Goal: Information Seeking & Learning: Learn about a topic

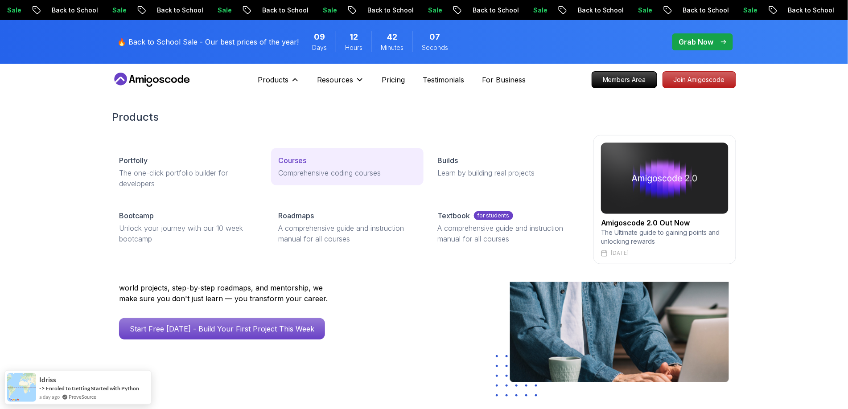
click at [317, 166] on link "Courses Comprehensive coding courses" at bounding box center [347, 166] width 152 height 37
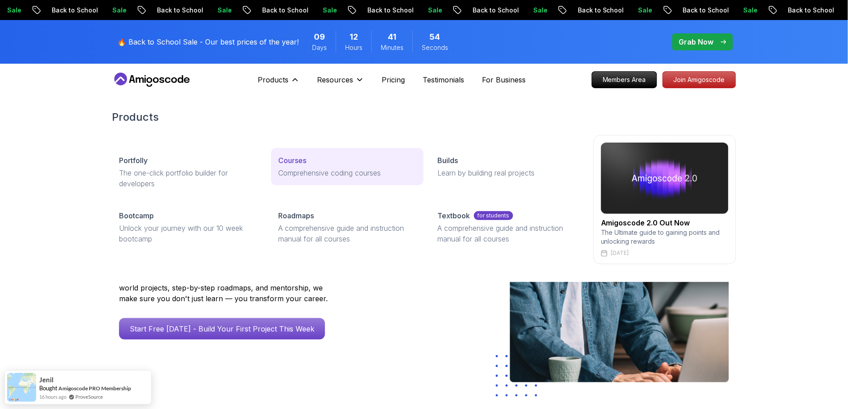
click at [300, 164] on p "Courses" at bounding box center [292, 160] width 28 height 11
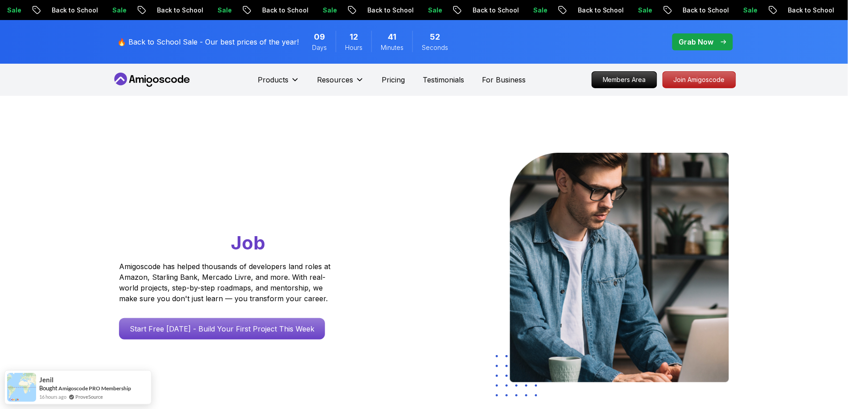
click at [179, 82] on icon at bounding box center [180, 79] width 5 height 8
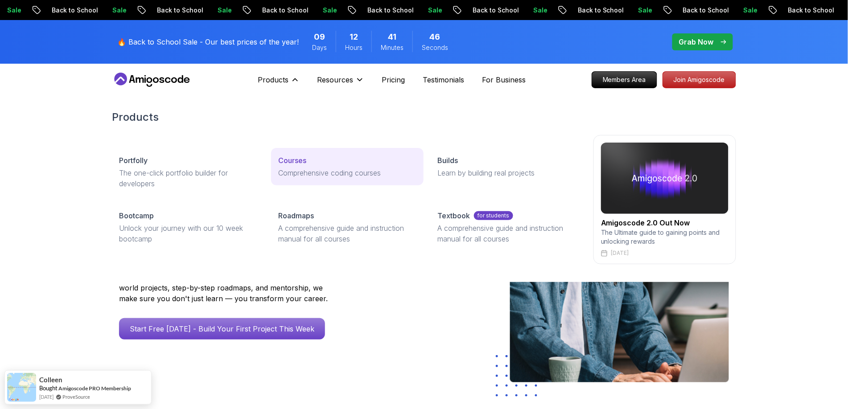
click at [302, 159] on p "Courses" at bounding box center [292, 160] width 28 height 11
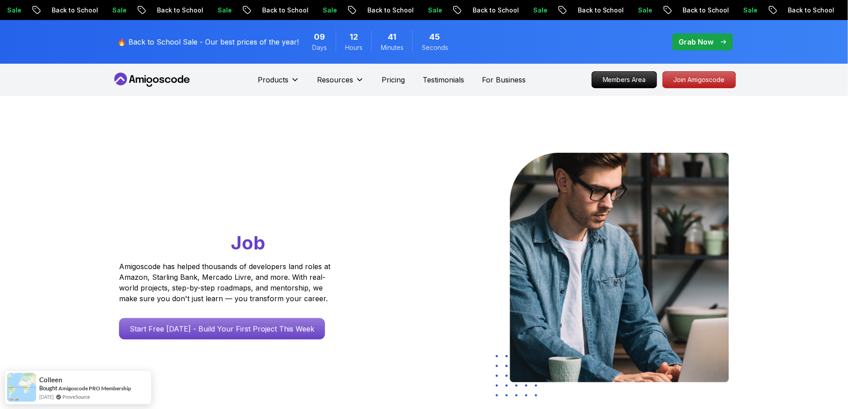
click at [165, 79] on icon at bounding box center [152, 80] width 80 height 14
click at [163, 79] on icon at bounding box center [162, 80] width 5 height 5
click at [161, 79] on icon at bounding box center [152, 80] width 80 height 14
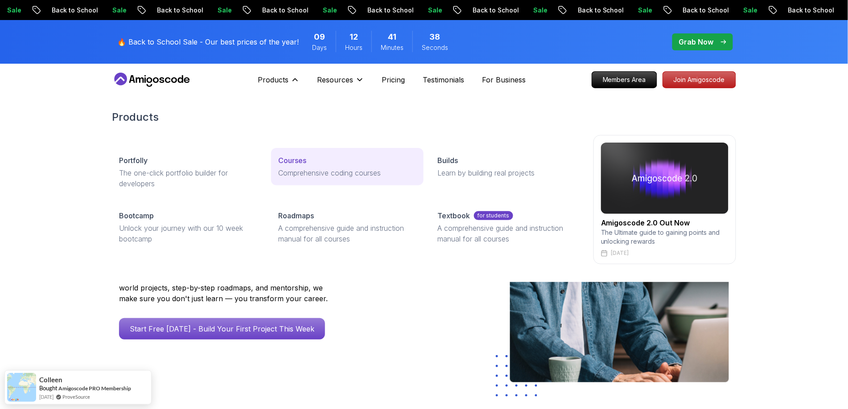
click at [291, 165] on p "Courses" at bounding box center [292, 160] width 28 height 11
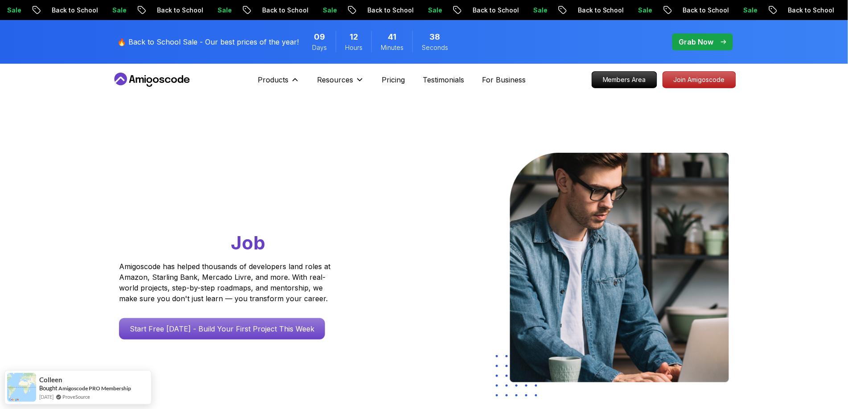
click at [291, 165] on p "Courses" at bounding box center [292, 160] width 28 height 11
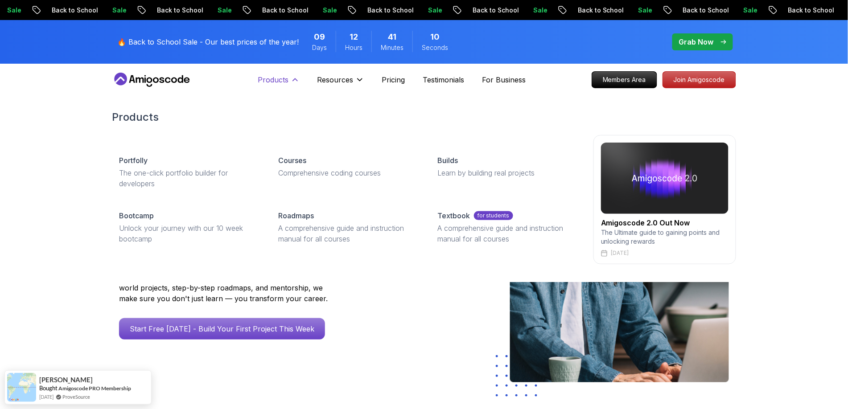
click at [291, 78] on icon at bounding box center [295, 79] width 9 height 9
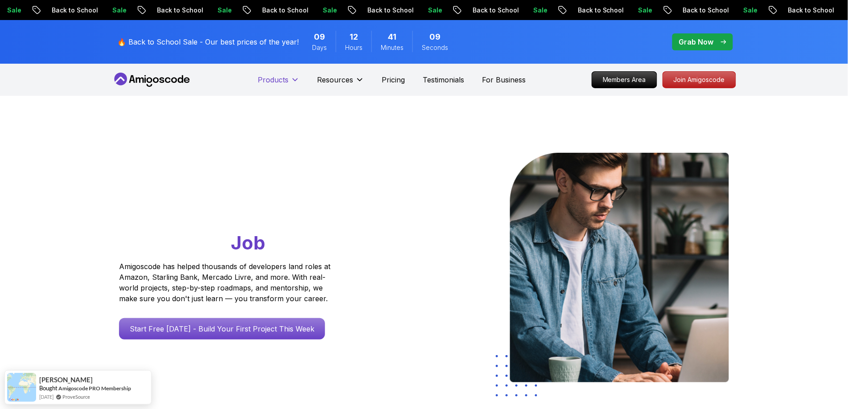
click at [291, 78] on icon at bounding box center [295, 79] width 9 height 9
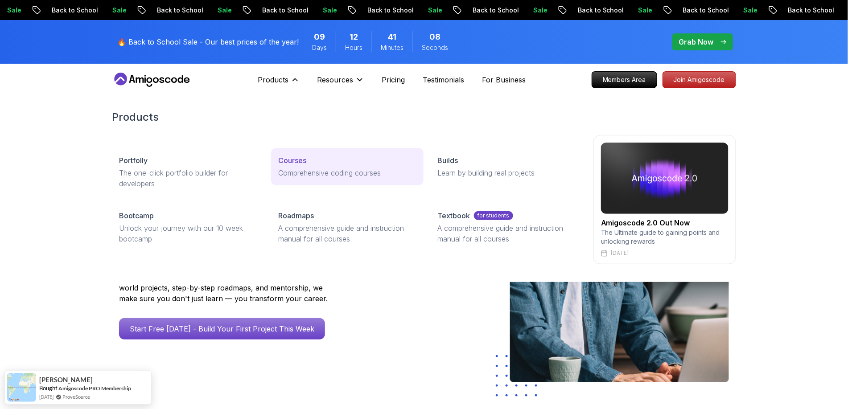
click at [298, 165] on p "Courses" at bounding box center [292, 160] width 28 height 11
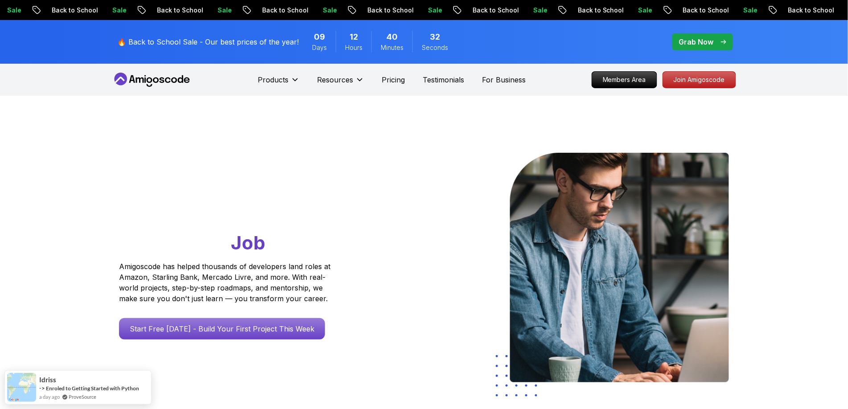
click at [675, 6] on p "Back to School" at bounding box center [705, 10] width 61 height 9
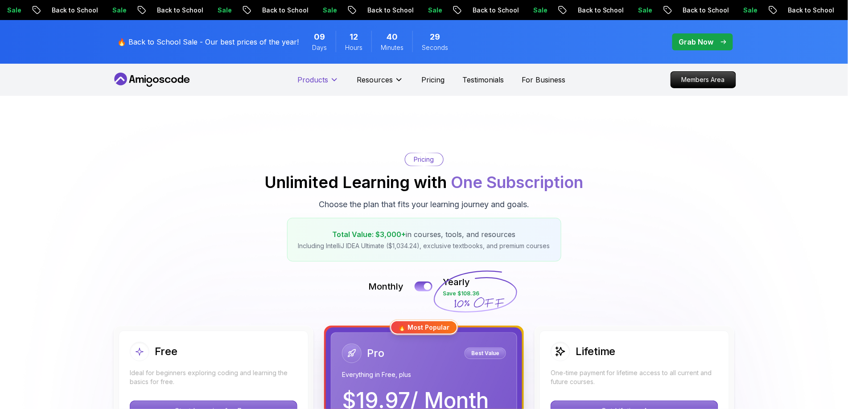
click at [323, 83] on p "Products" at bounding box center [313, 79] width 31 height 11
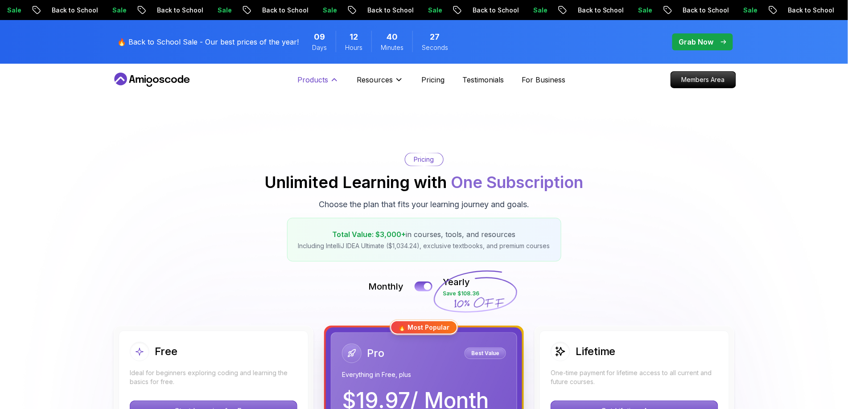
click at [335, 79] on icon at bounding box center [334, 79] width 9 height 9
click at [328, 81] on button "Products" at bounding box center [318, 83] width 41 height 18
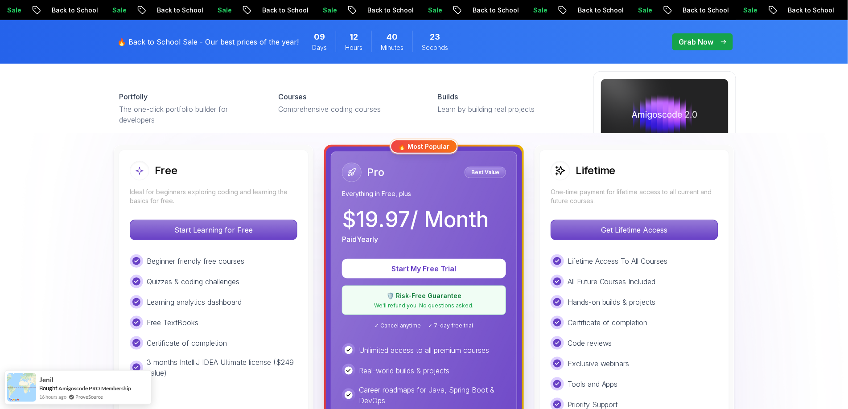
scroll to position [184, 0]
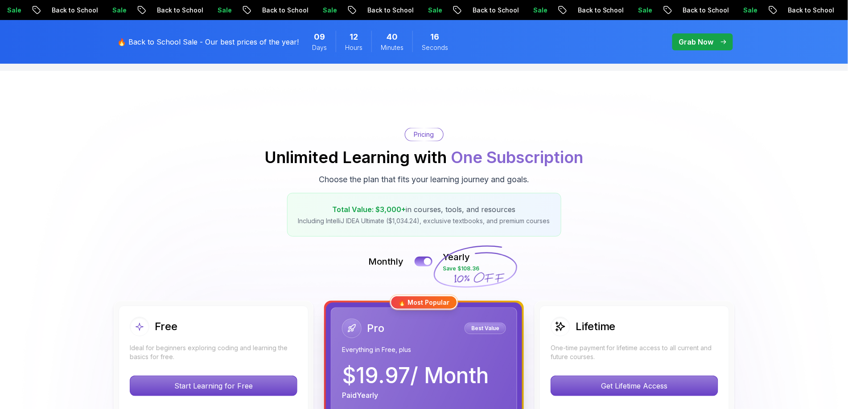
scroll to position [0, 0]
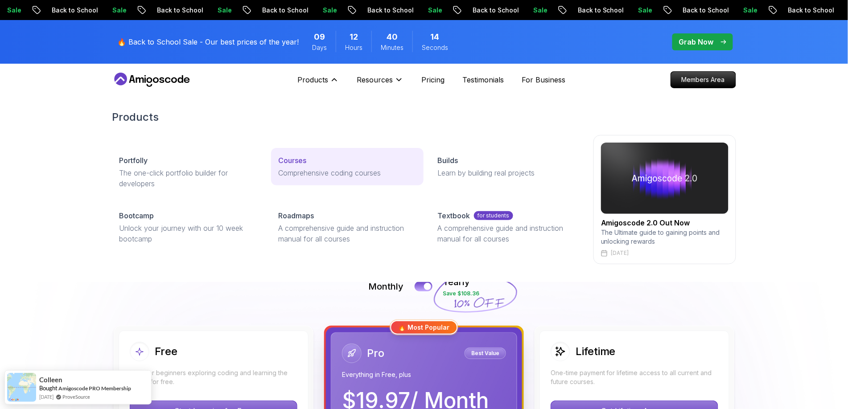
click at [304, 165] on p "Courses" at bounding box center [292, 160] width 28 height 11
click at [315, 175] on p "The latest industry news, updates and info" at bounding box center [347, 178] width 138 height 21
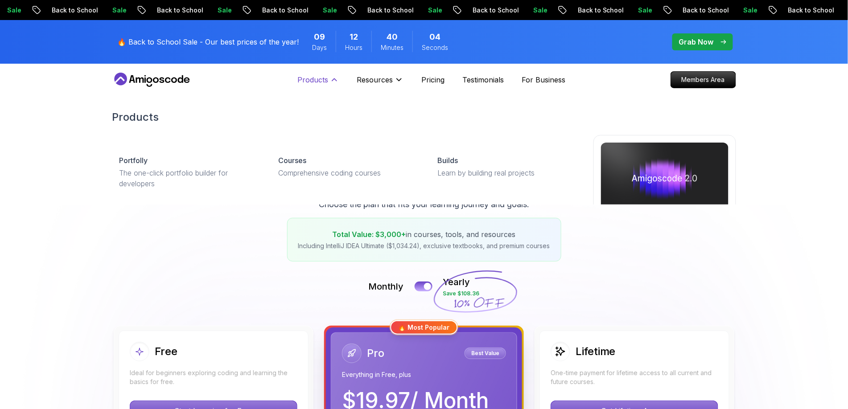
click at [315, 79] on p "Products" at bounding box center [313, 79] width 31 height 11
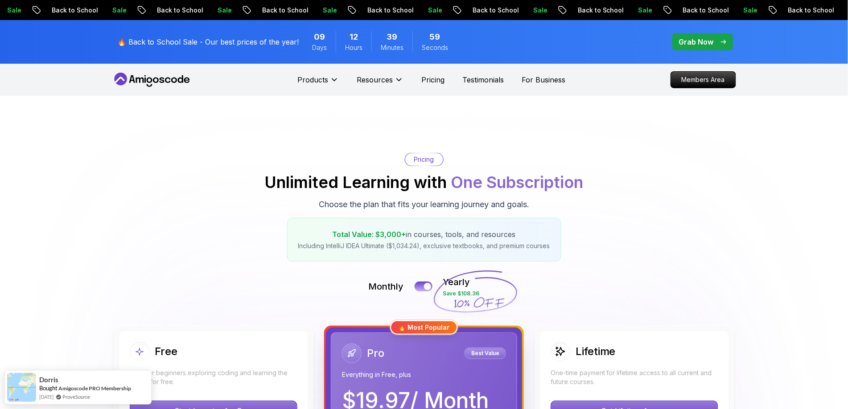
click at [140, 71] on nav "Products Resources Pricing Testimonials For Business Members Area" at bounding box center [424, 80] width 624 height 32
click at [139, 81] on icon at bounding box center [152, 80] width 80 height 14
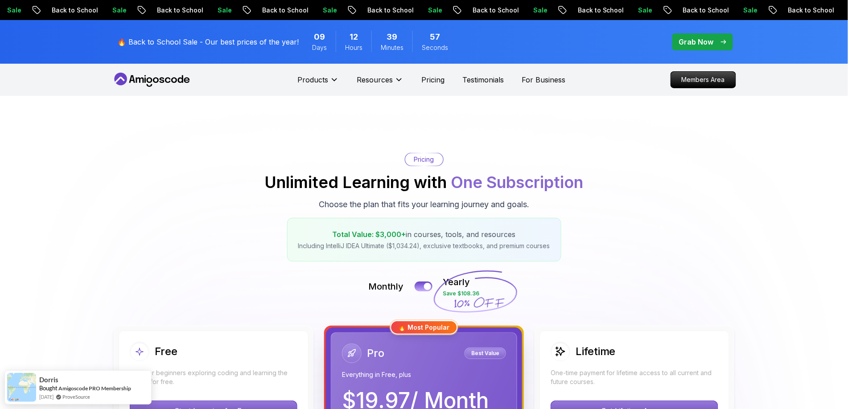
click at [139, 81] on icon at bounding box center [152, 80] width 80 height 14
drag, startPoint x: 139, startPoint y: 81, endPoint x: 270, endPoint y: 93, distance: 131.7
click at [145, 78] on icon at bounding box center [152, 80] width 80 height 14
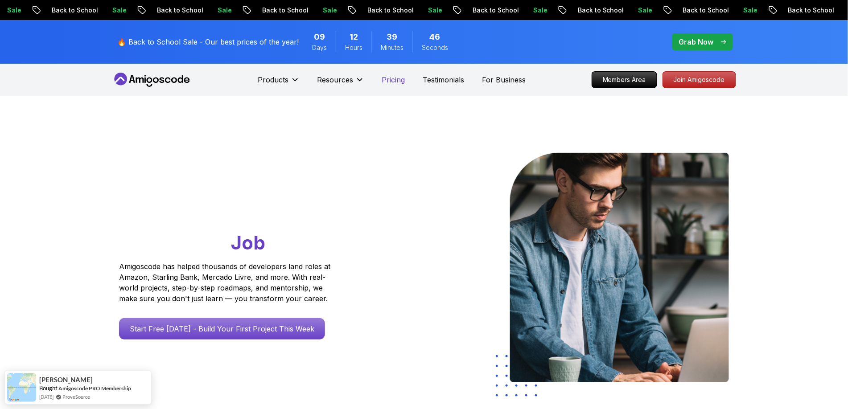
click at [389, 79] on p "Pricing" at bounding box center [393, 79] width 23 height 11
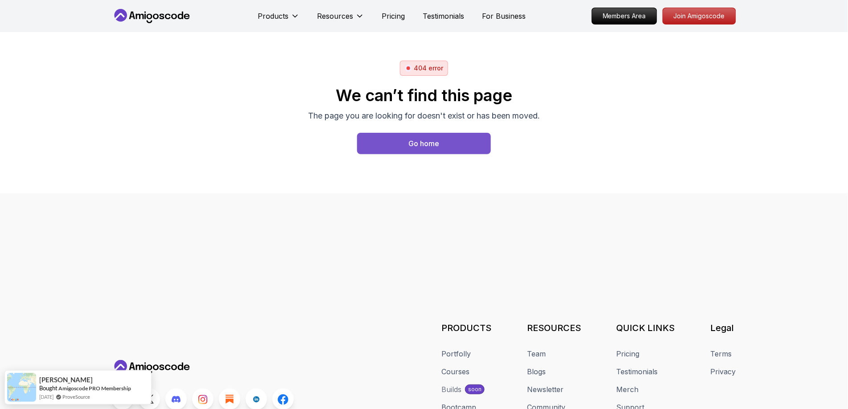
click at [368, 145] on button "Go home" at bounding box center [424, 143] width 134 height 21
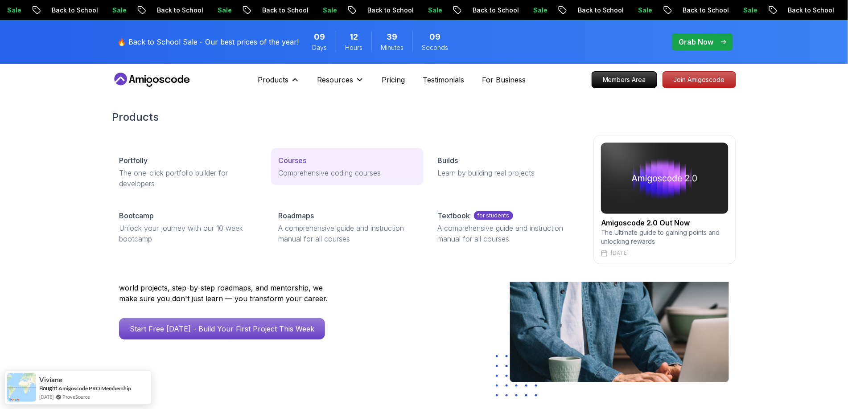
click at [289, 162] on p "Courses" at bounding box center [292, 160] width 28 height 11
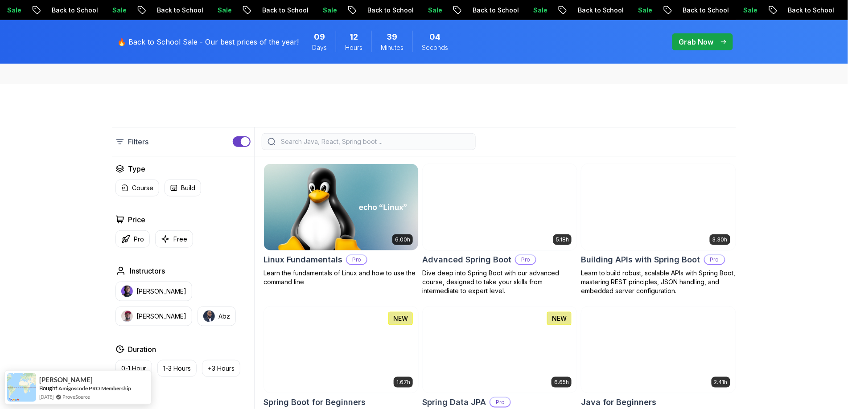
scroll to position [175, 0]
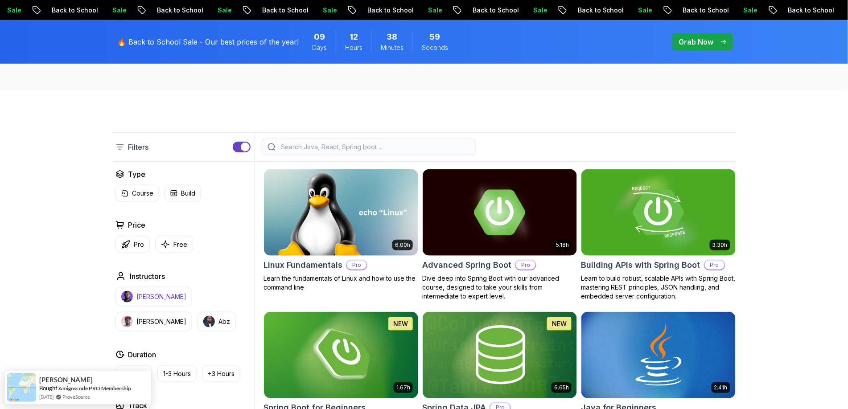
click at [158, 298] on p "[PERSON_NAME]" at bounding box center [161, 297] width 50 height 9
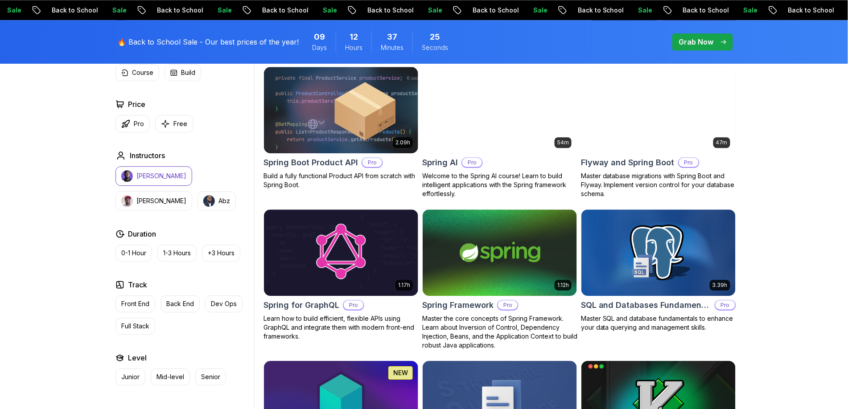
scroll to position [1950, 0]
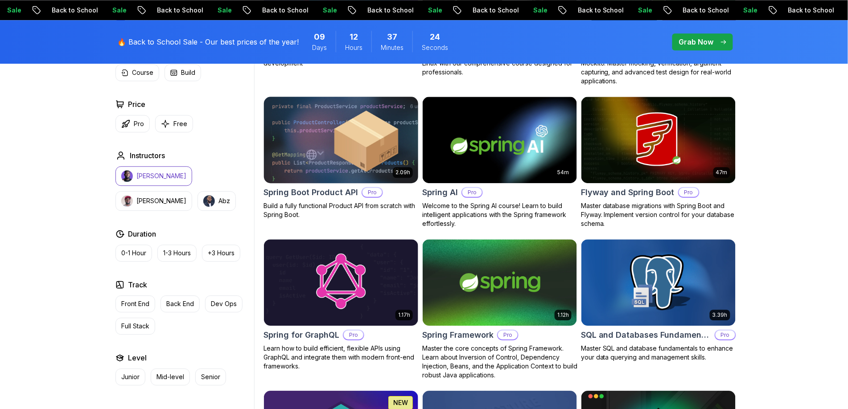
click at [344, 136] on img at bounding box center [341, 140] width 162 height 91
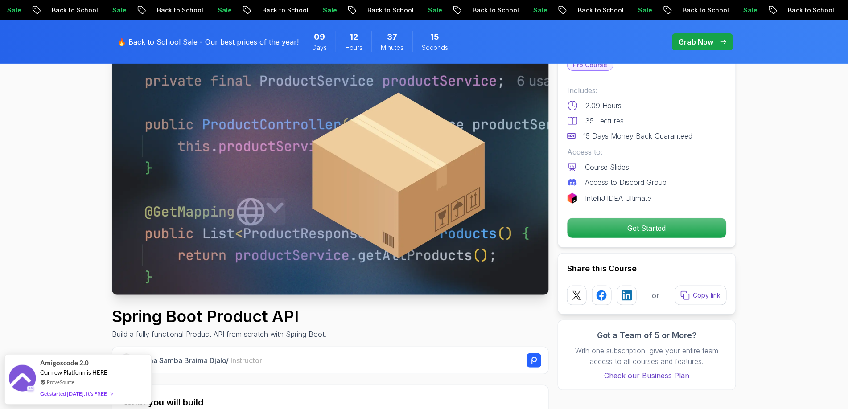
scroll to position [62, 0]
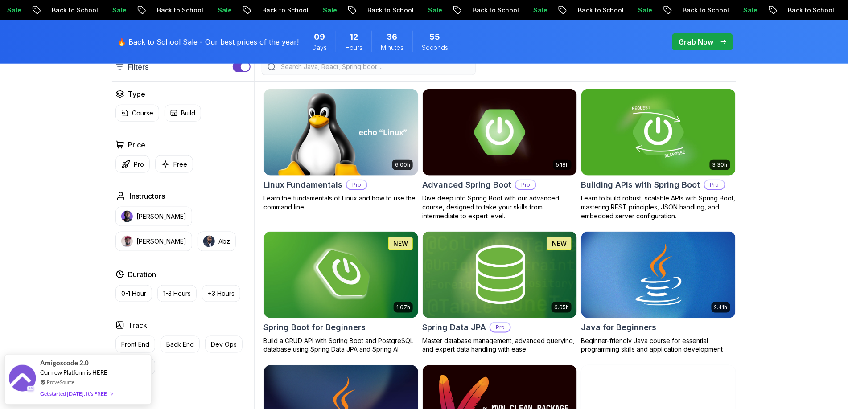
scroll to position [249, 0]
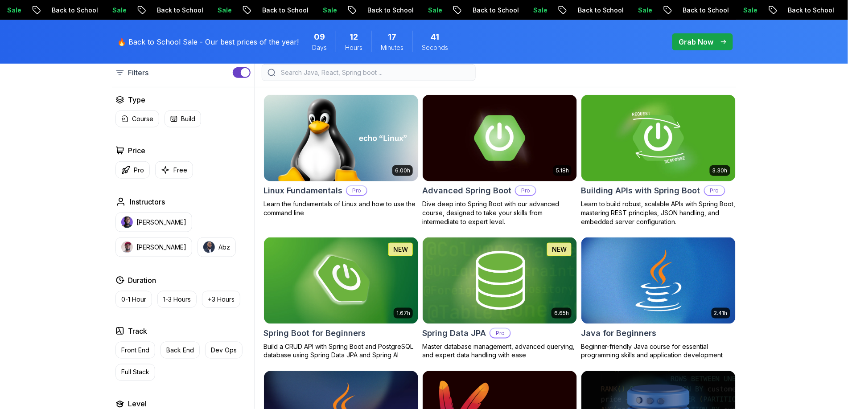
click at [694, 40] on p "Grab Now" at bounding box center [696, 42] width 35 height 11
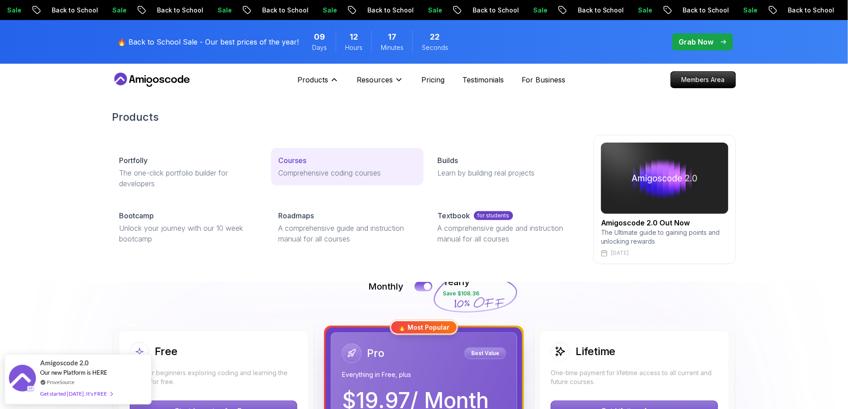
click at [311, 161] on div "Courses" at bounding box center [347, 160] width 138 height 11
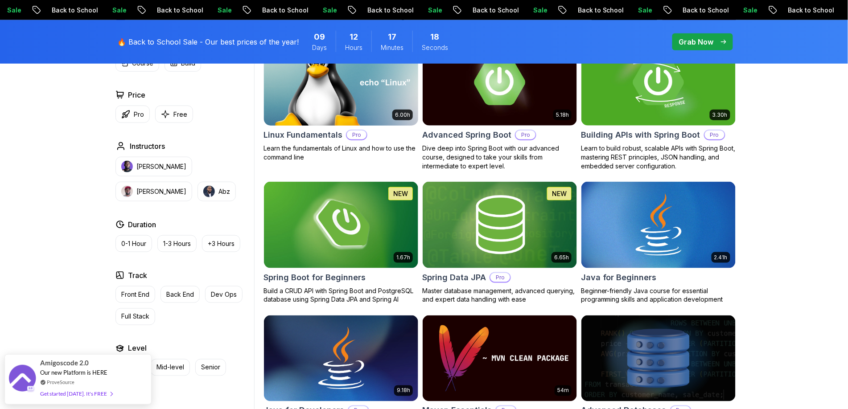
scroll to position [306, 0]
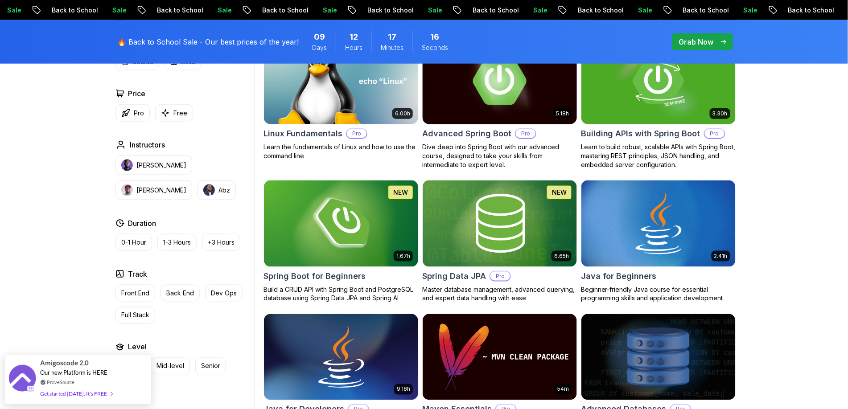
click at [464, 115] on img at bounding box center [500, 81] width 162 height 91
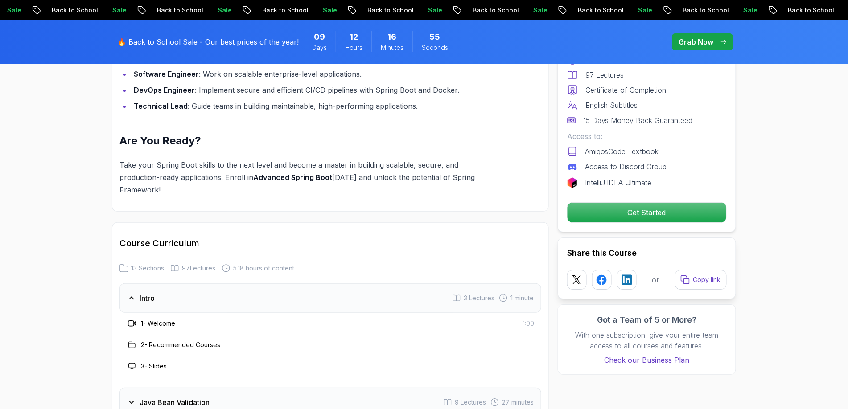
scroll to position [1042, 0]
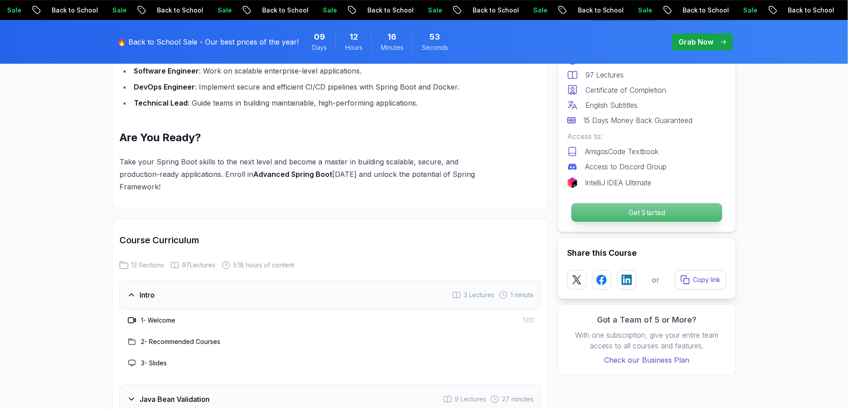
click at [619, 215] on p "Get Started" at bounding box center [647, 212] width 151 height 19
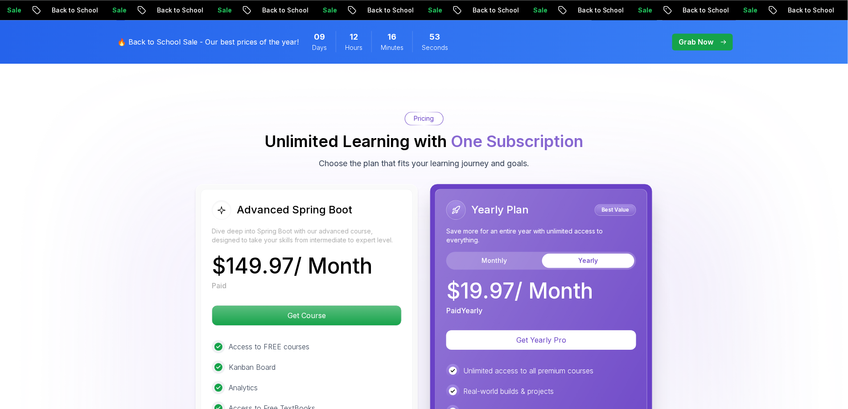
scroll to position [1949, 0]
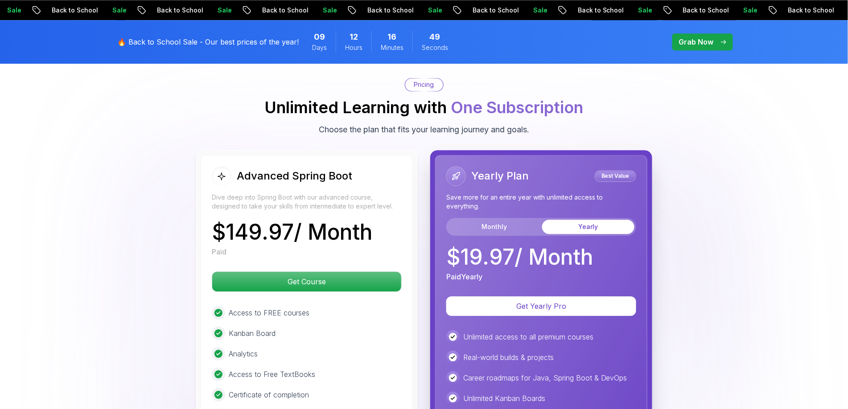
drag, startPoint x: 385, startPoint y: 298, endPoint x: 409, endPoint y: 294, distance: 24.3
click at [409, 294] on div "Advanced Spring Boot Dive deep into Spring Boot with our advanced course, desig…" at bounding box center [307, 347] width 212 height 384
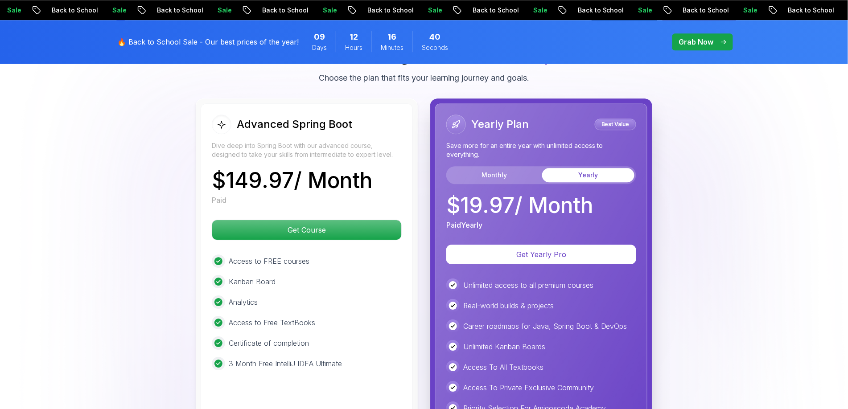
scroll to position [2001, 0]
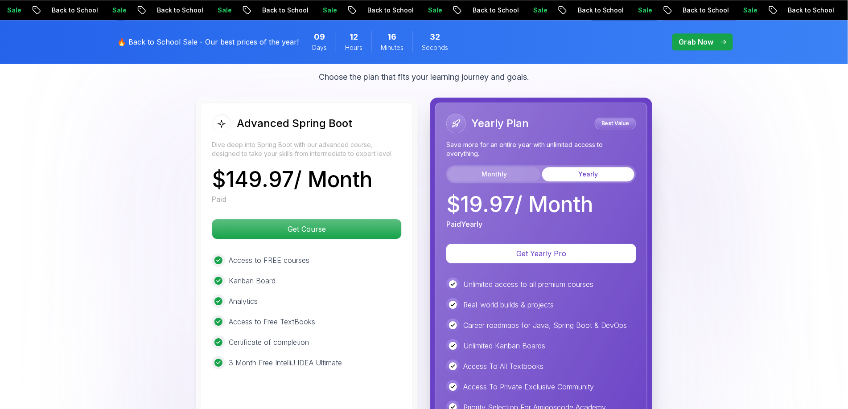
click at [496, 167] on button "Monthly" at bounding box center [494, 174] width 92 height 14
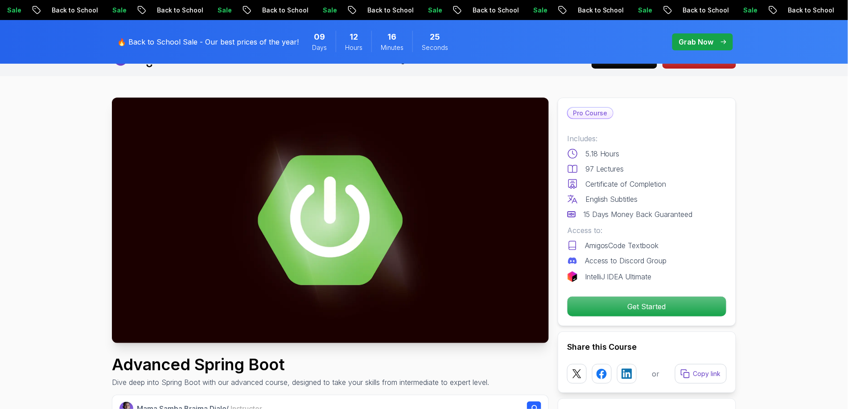
scroll to position [0, 0]
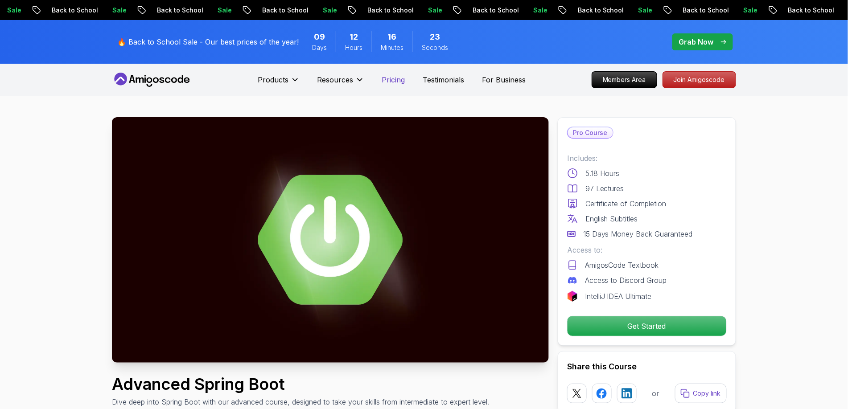
click at [391, 81] on p "Pricing" at bounding box center [393, 79] width 23 height 11
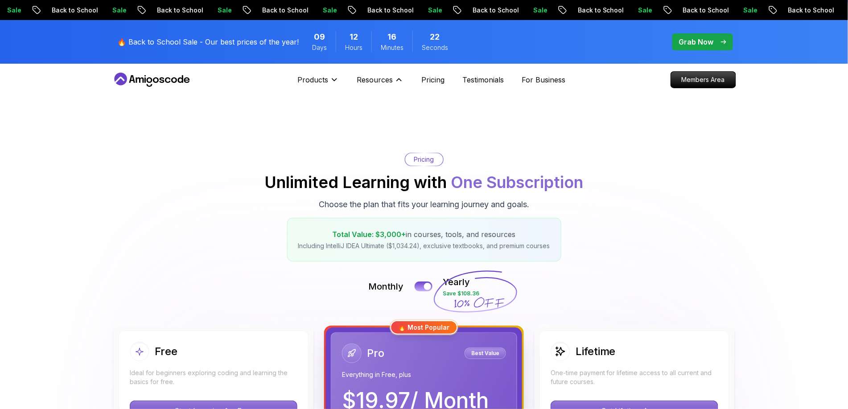
click at [284, 257] on div "Pricing Unlimited Learning with One Subscription Choose the plan that fits your…" at bounding box center [424, 207] width 624 height 109
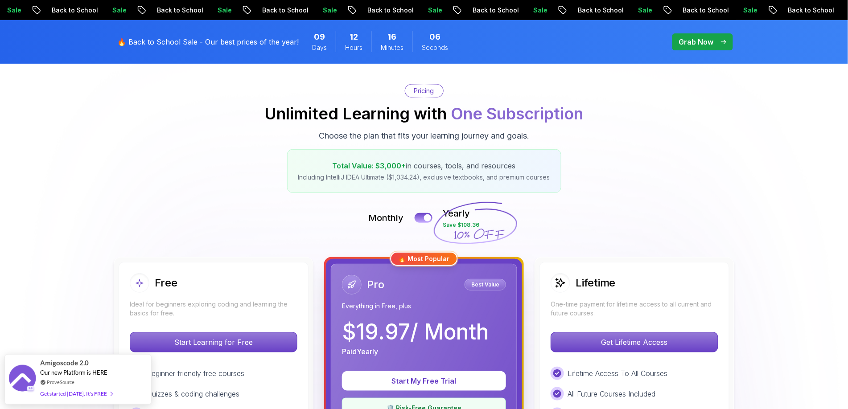
scroll to position [52, 0]
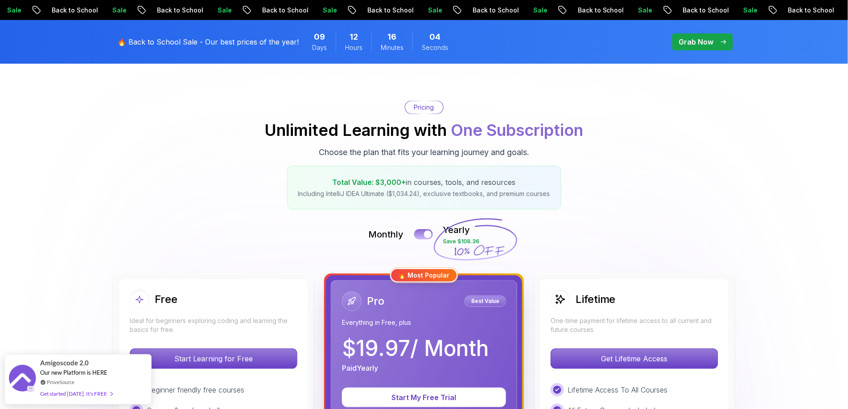
click at [419, 233] on button at bounding box center [423, 234] width 19 height 10
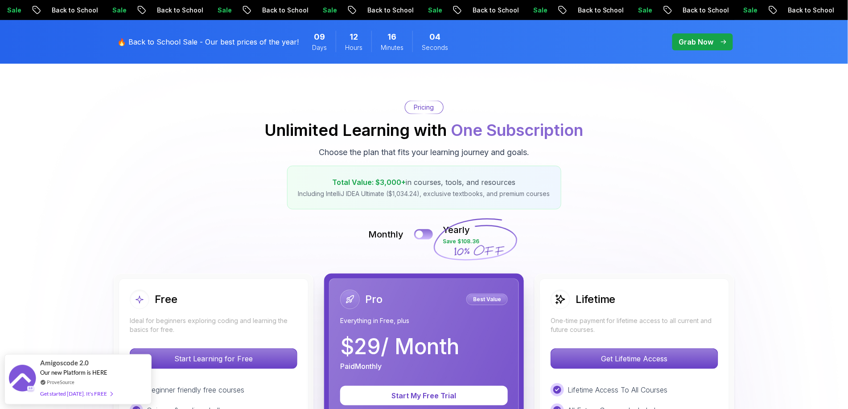
click at [419, 233] on div at bounding box center [420, 235] width 8 height 8
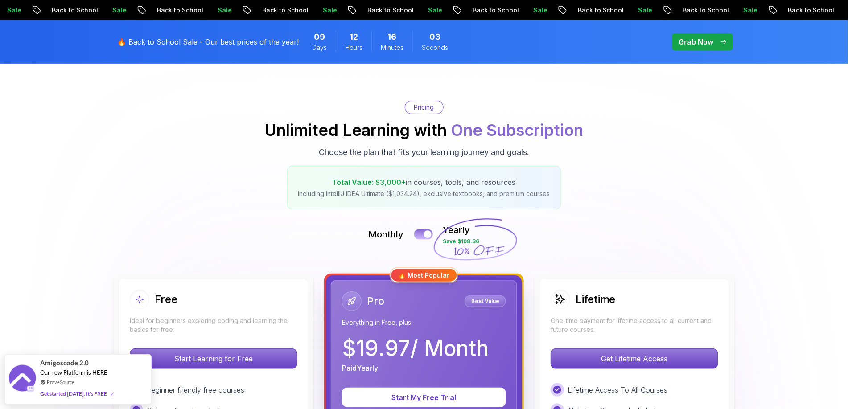
click at [419, 233] on button at bounding box center [423, 234] width 19 height 10
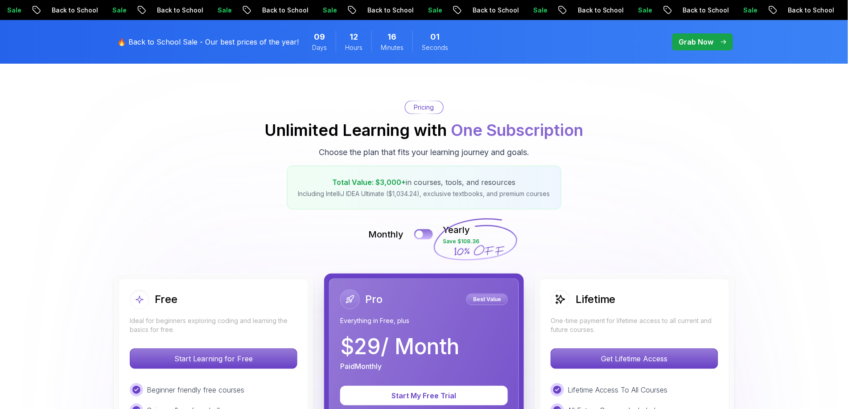
click at [419, 233] on div at bounding box center [420, 235] width 8 height 8
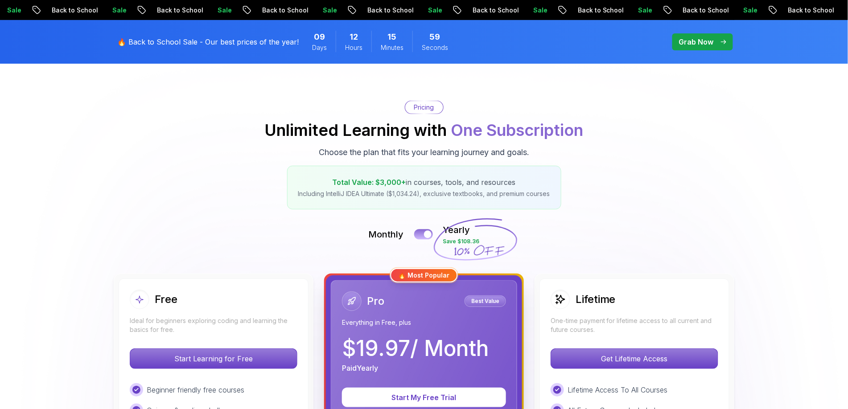
click at [419, 233] on button at bounding box center [423, 234] width 19 height 10
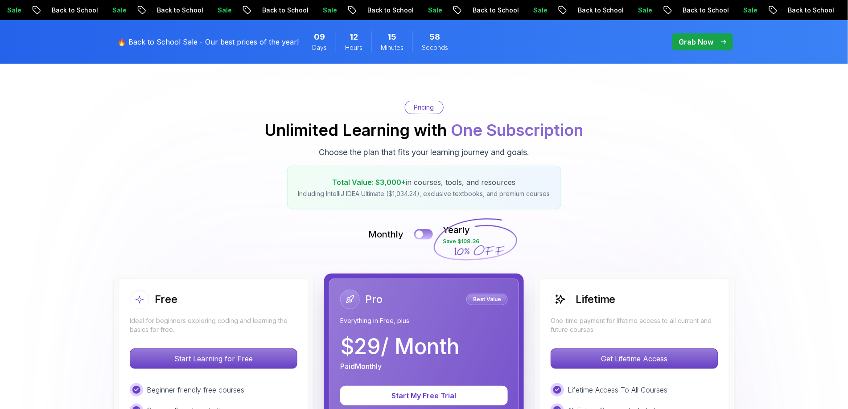
click at [419, 233] on div at bounding box center [420, 235] width 8 height 8
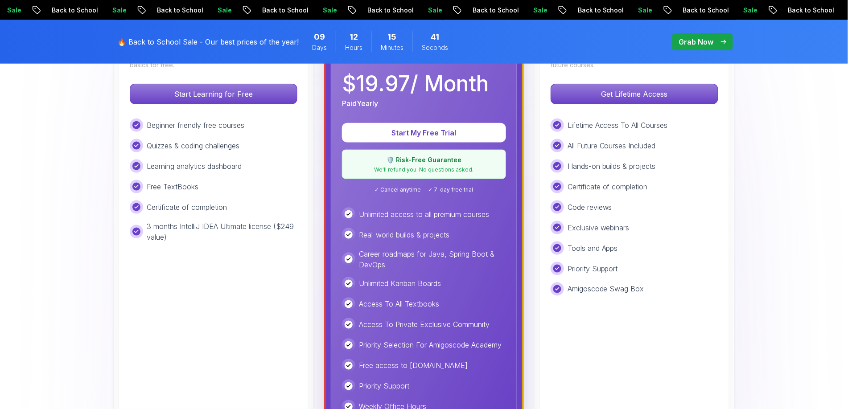
scroll to position [315, 0]
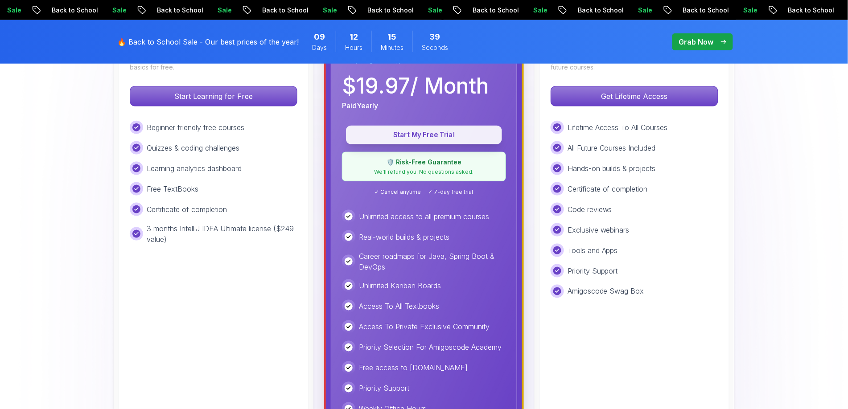
click at [382, 127] on button "Start My Free Trial" at bounding box center [424, 135] width 156 height 19
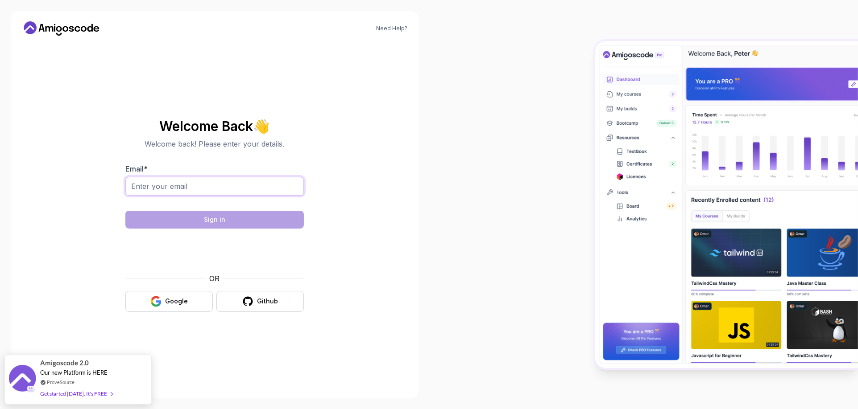
click at [278, 187] on input "Email *" at bounding box center [214, 186] width 178 height 19
click at [408, 190] on div "Need Help? Welcome Back 👋 Welcome back! Please enter your details. Email * Sign…" at bounding box center [215, 205] width 408 height 388
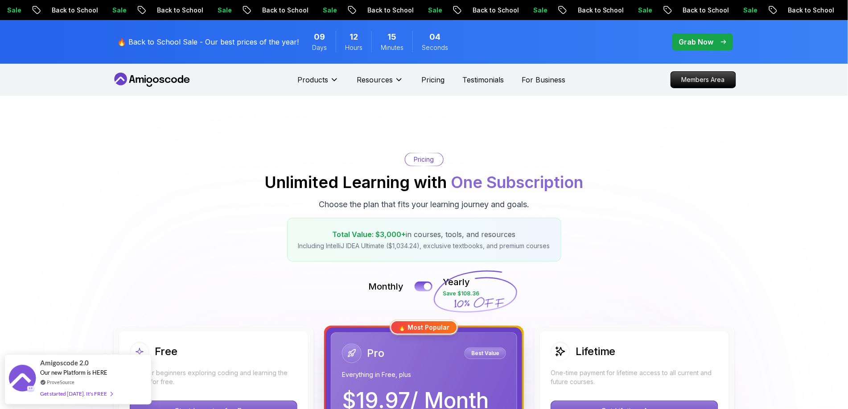
click at [158, 75] on icon at bounding box center [152, 80] width 80 height 14
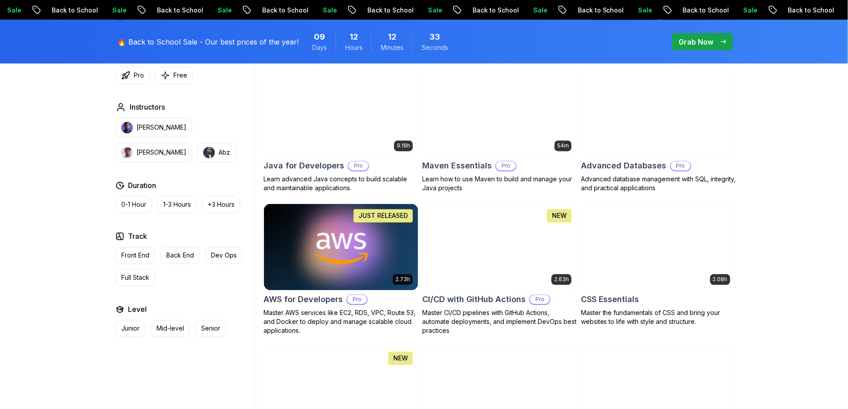
scroll to position [552, 0]
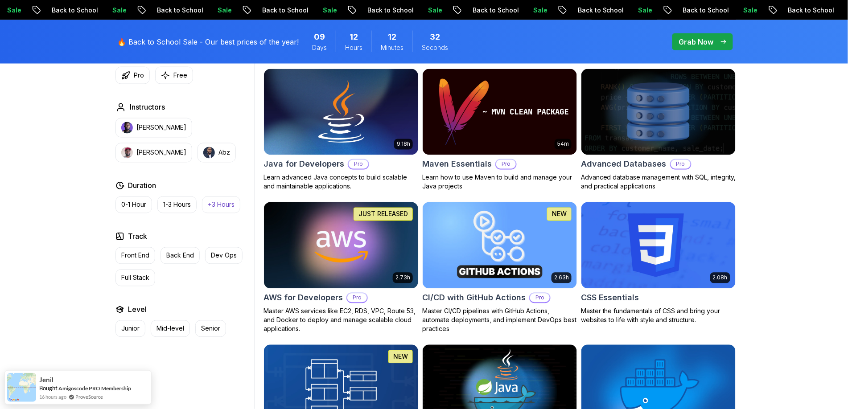
click at [225, 209] on p "+3 Hours" at bounding box center [221, 205] width 27 height 9
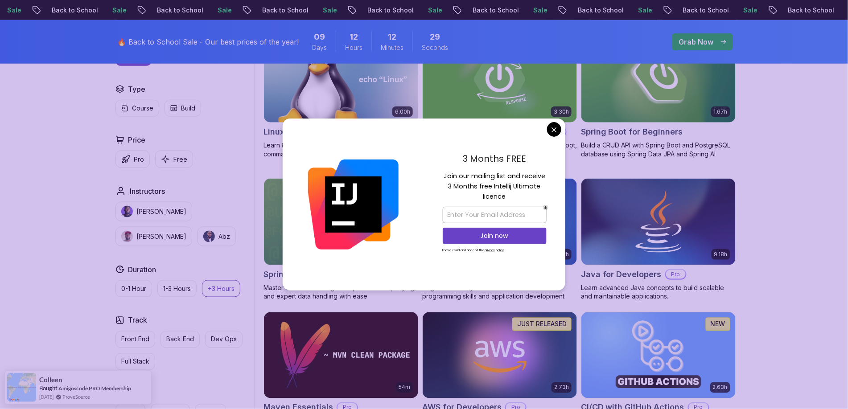
scroll to position [306, 0]
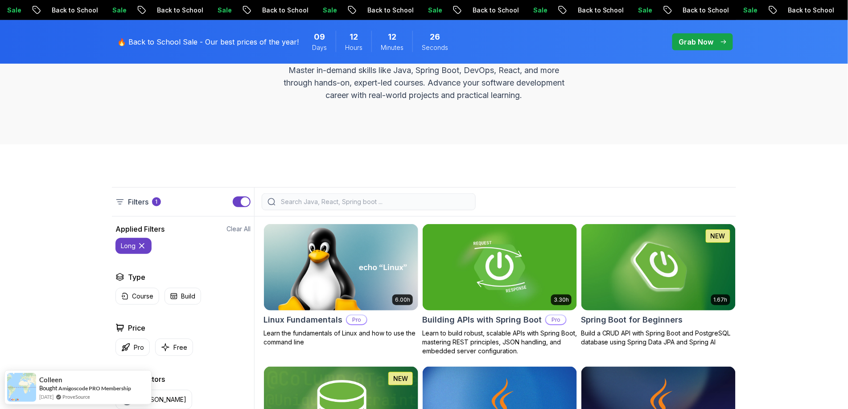
scroll to position [123, 0]
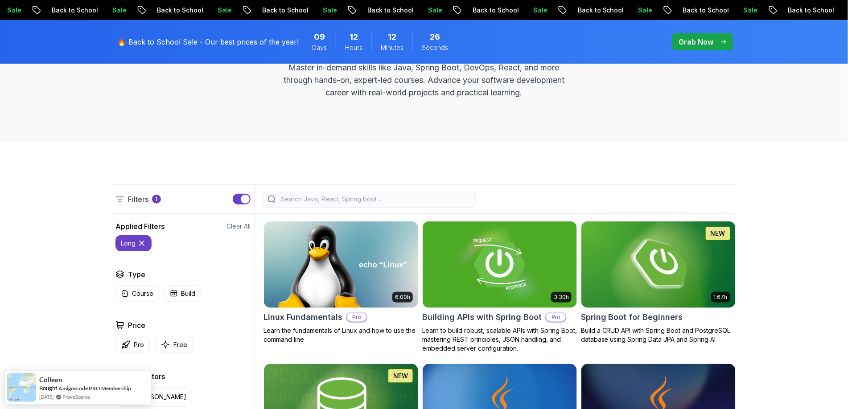
click at [139, 245] on icon at bounding box center [141, 243] width 9 height 9
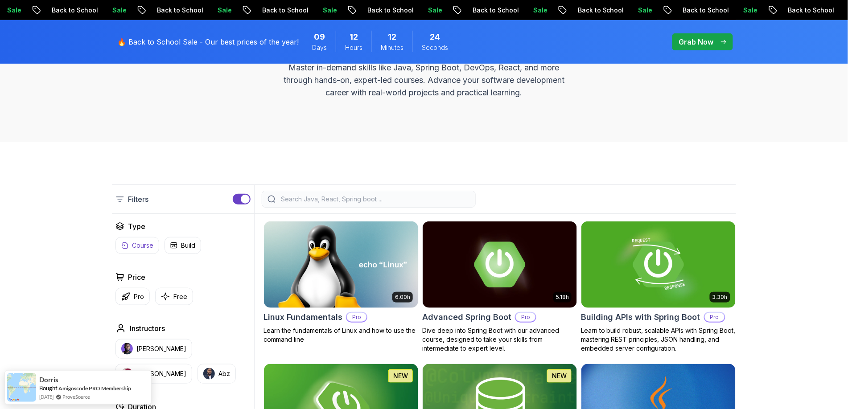
click at [138, 249] on p "Course" at bounding box center [142, 245] width 21 height 9
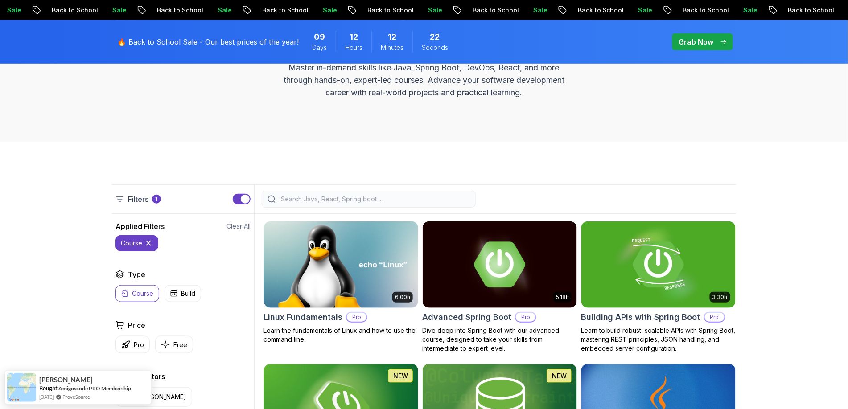
click at [151, 241] on icon at bounding box center [148, 243] width 4 height 4
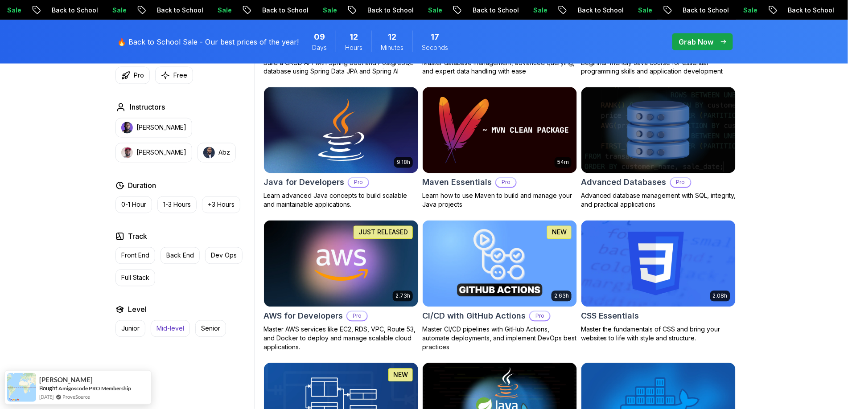
scroll to position [534, 0]
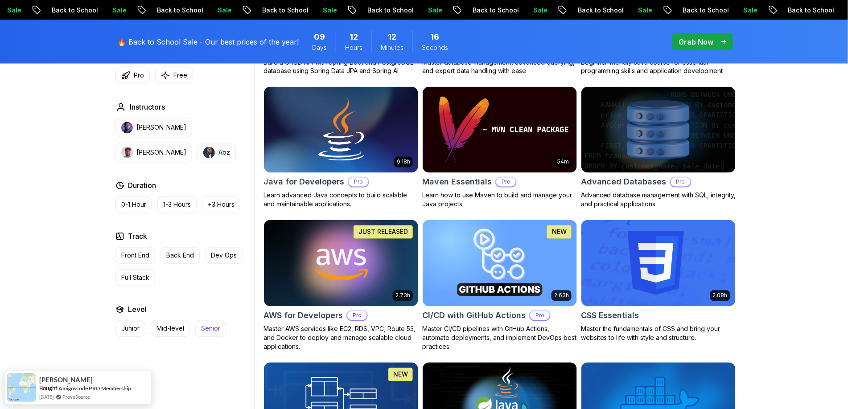
click at [208, 330] on p "Senior" at bounding box center [210, 329] width 19 height 9
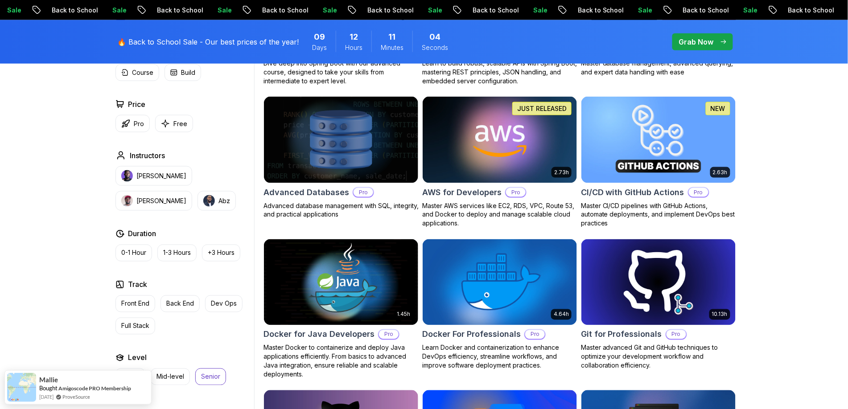
scroll to position [393, 0]
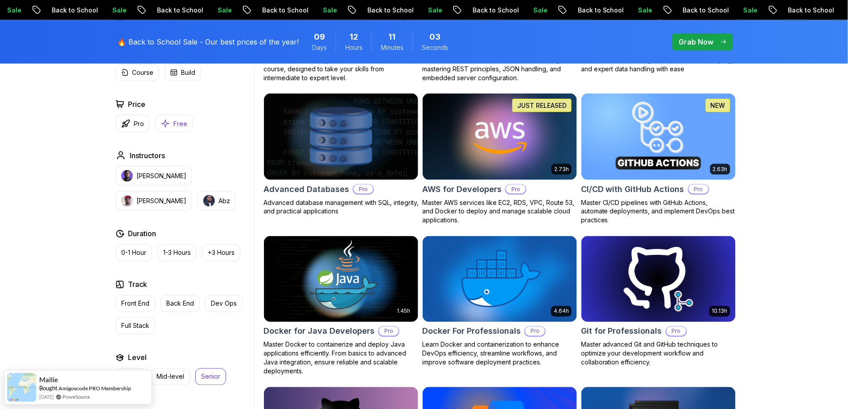
click at [175, 127] on p "Free" at bounding box center [181, 124] width 14 height 9
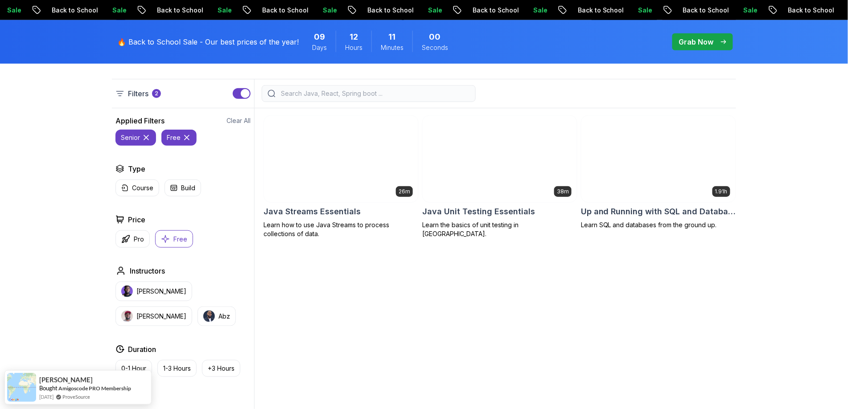
scroll to position [210, 0]
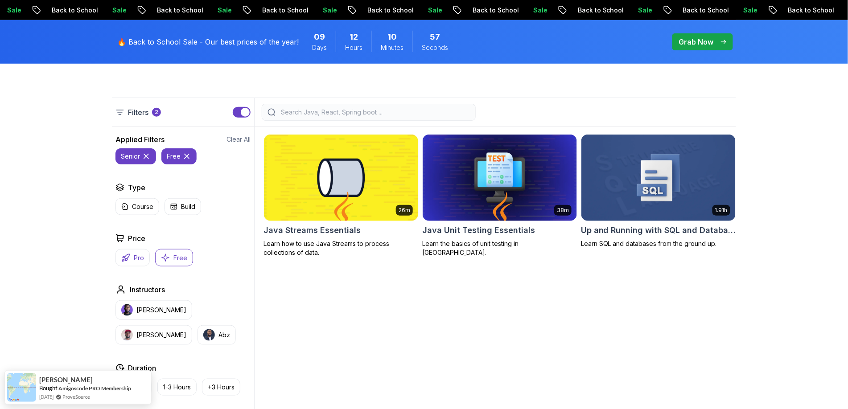
click at [137, 260] on p "Pro" at bounding box center [139, 258] width 10 height 9
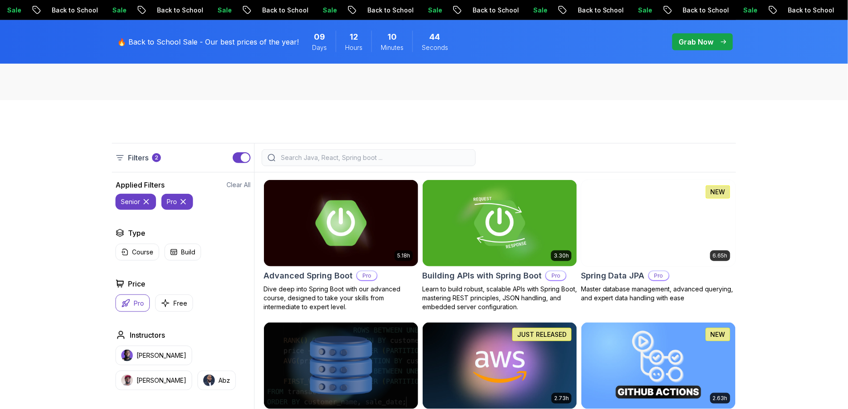
scroll to position [166, 0]
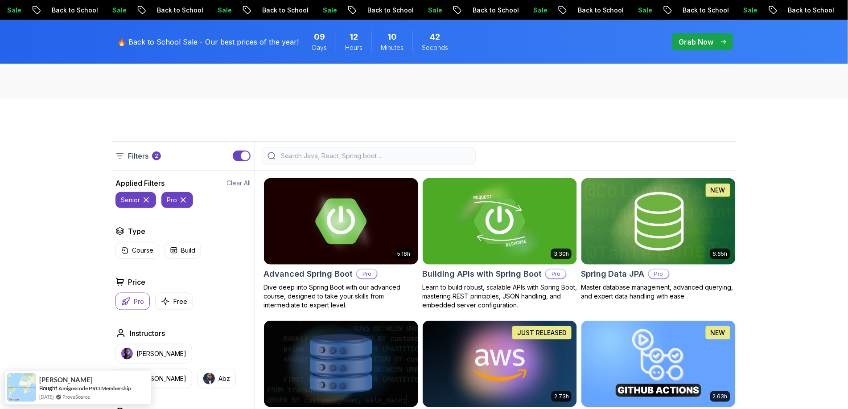
click at [185, 201] on icon at bounding box center [183, 200] width 9 height 9
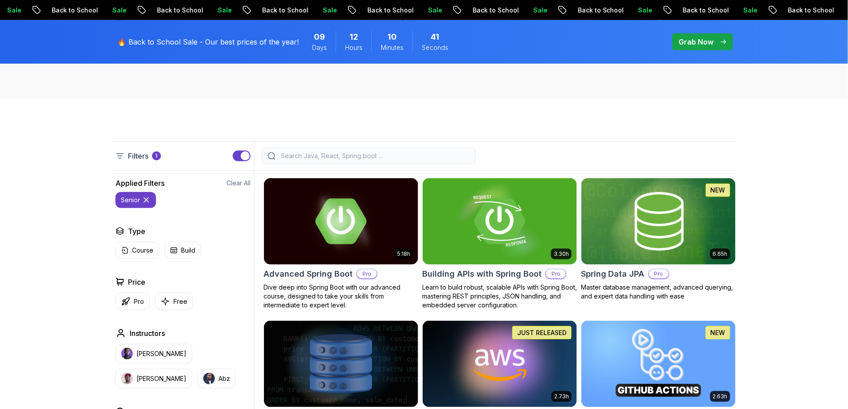
click at [146, 200] on icon at bounding box center [146, 200] width 4 height 4
